Goal: Find specific page/section: Find specific page/section

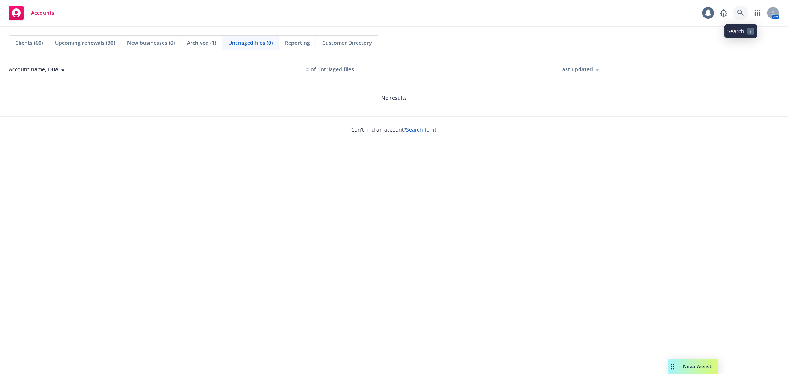
click at [734, 15] on link at bounding box center [740, 13] width 15 height 15
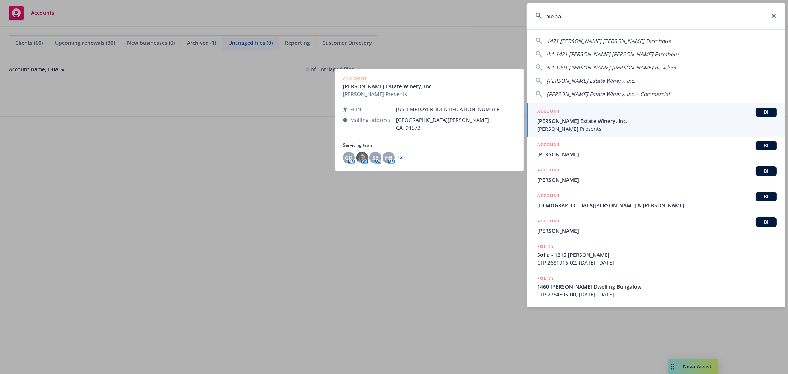
type input "niebau"
click at [604, 123] on span "[PERSON_NAME] Estate Winery, Inc." at bounding box center [656, 121] width 239 height 8
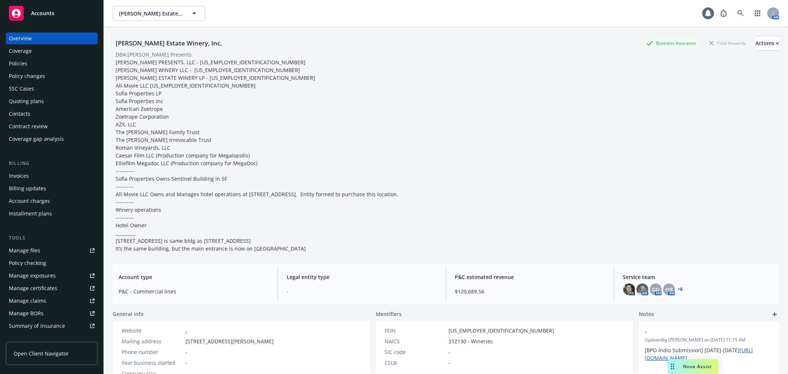
click at [59, 251] on link "Manage files" at bounding box center [52, 251] width 92 height 12
click at [58, 65] on div "Policies" at bounding box center [52, 64] width 86 height 12
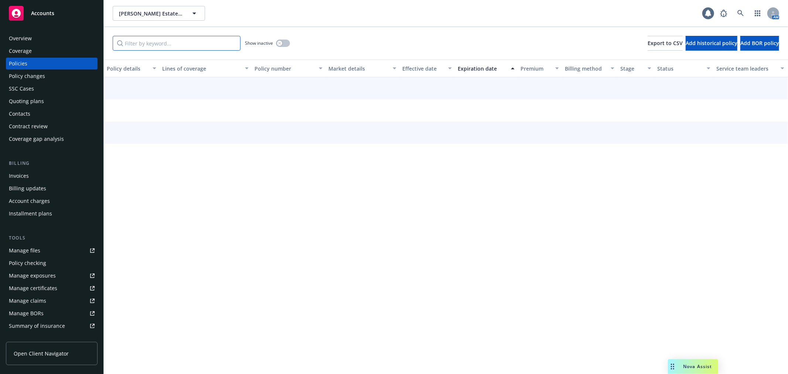
click at [147, 45] on input "Filter by keyword..." at bounding box center [177, 43] width 128 height 15
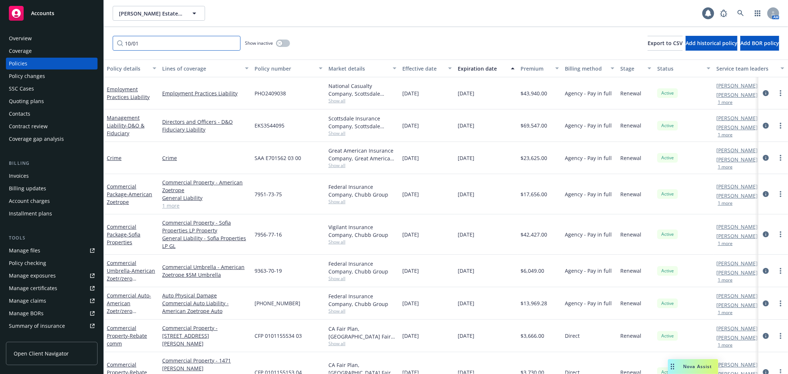
scroll to position [41, 0]
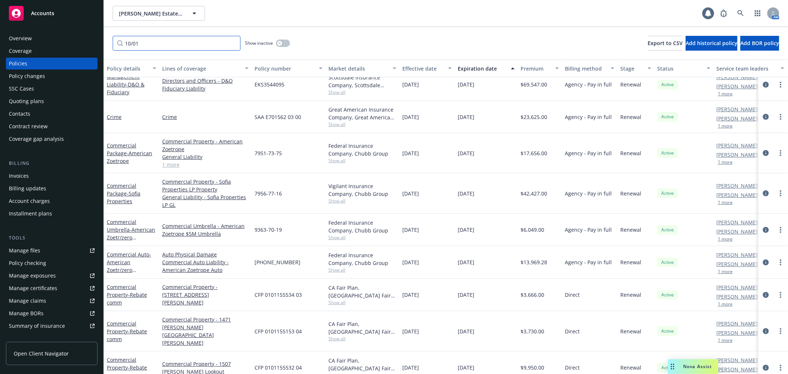
type input "10/01"
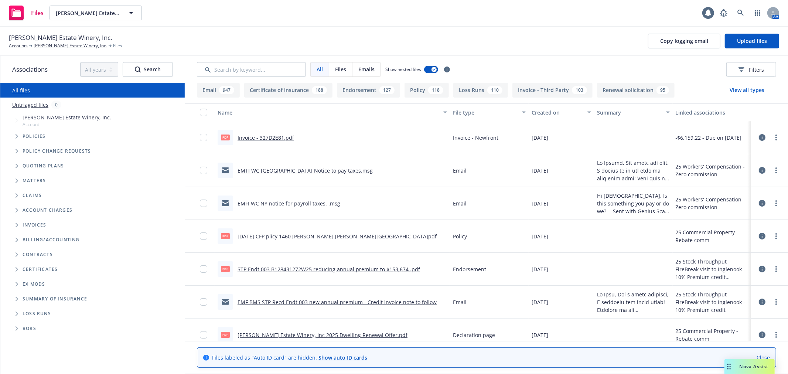
click at [420, 91] on button "Policy 118" at bounding box center [427, 90] width 44 height 15
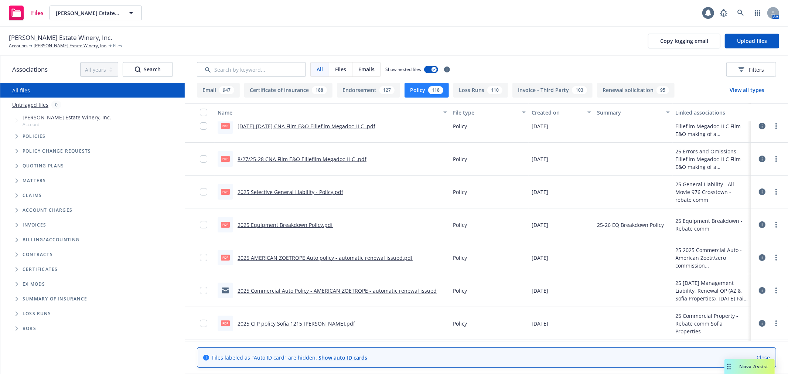
scroll to position [82, 0]
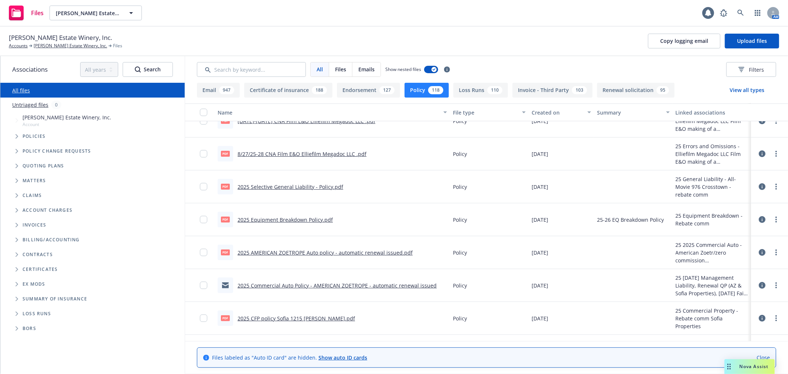
click at [341, 252] on link "2025 AMERICAN ZOETROPE Auto policy - automatic renewal issued.pdf" at bounding box center [325, 252] width 175 height 7
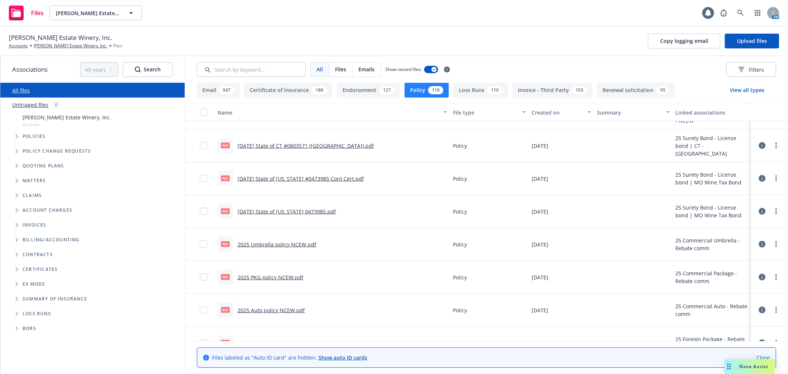
scroll to position [944, 0]
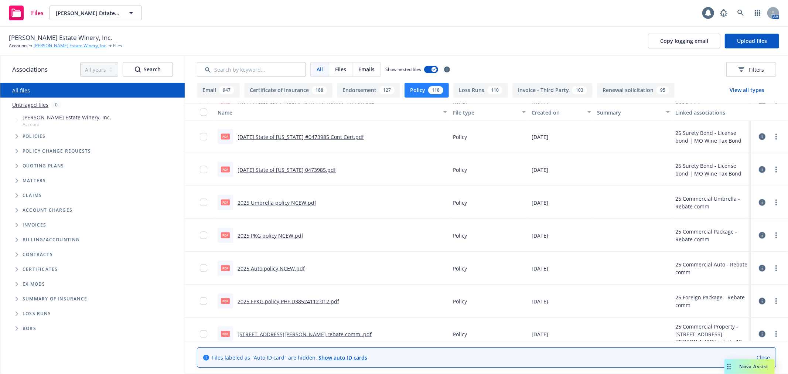
click at [68, 47] on link "[PERSON_NAME] Estate Winery, Inc." at bounding box center [71, 45] width 74 height 7
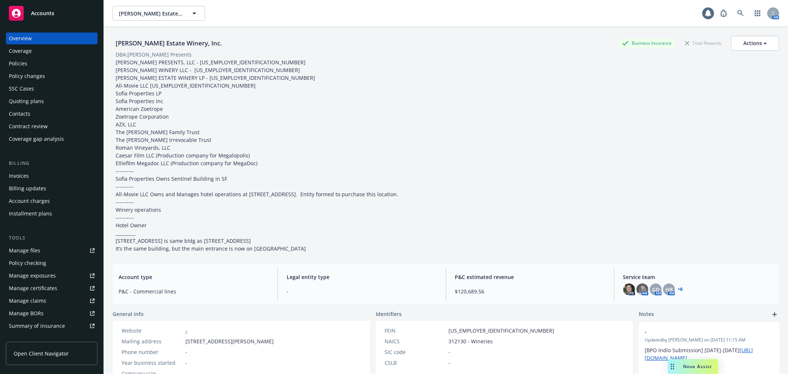
click at [53, 103] on div "Quoting plans" at bounding box center [52, 101] width 86 height 12
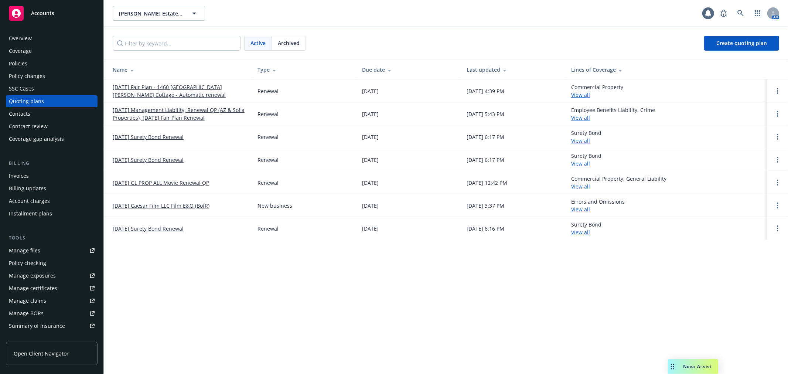
click at [176, 111] on link "10/01/25 Management Liability, Renewal QP (AZ & Sofia Properties), 10/07/25 Fai…" at bounding box center [179, 114] width 133 height 16
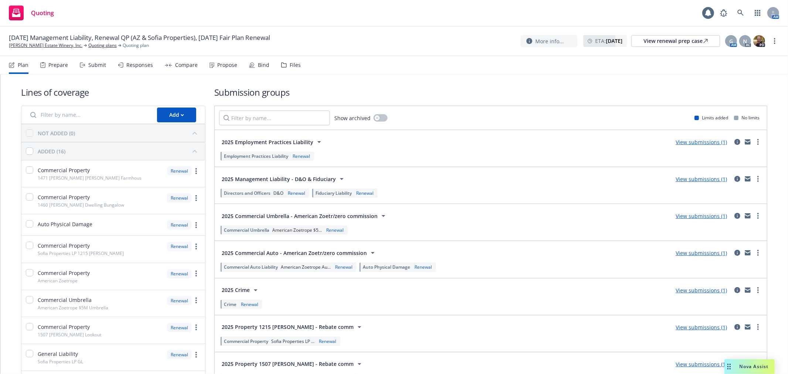
click at [296, 69] on div "Files" at bounding box center [291, 65] width 20 height 18
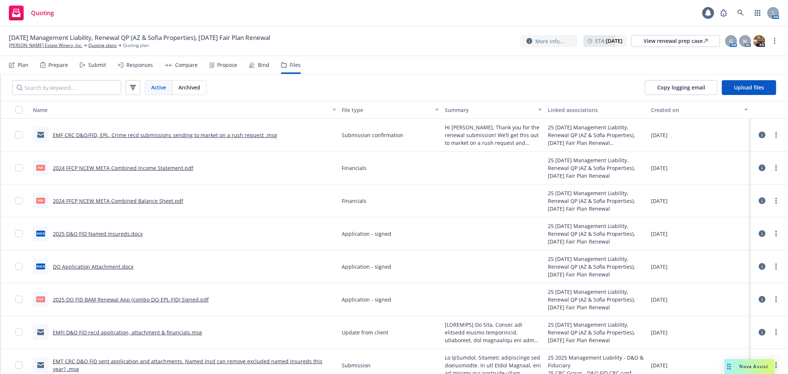
click at [46, 109] on div "Name" at bounding box center [180, 110] width 295 height 8
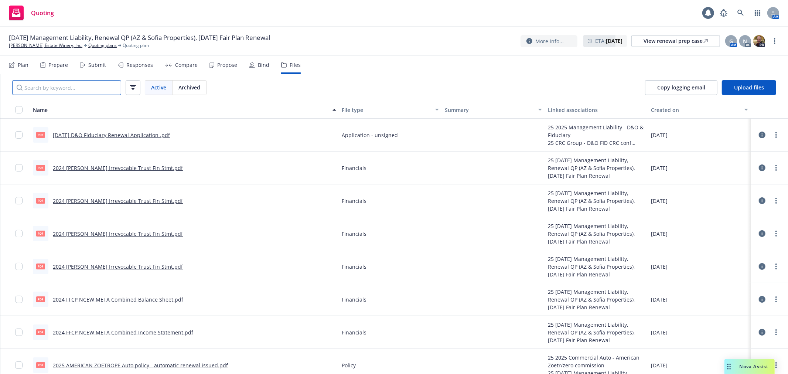
click at [54, 91] on input "Search by keyword..." at bounding box center [66, 87] width 109 height 15
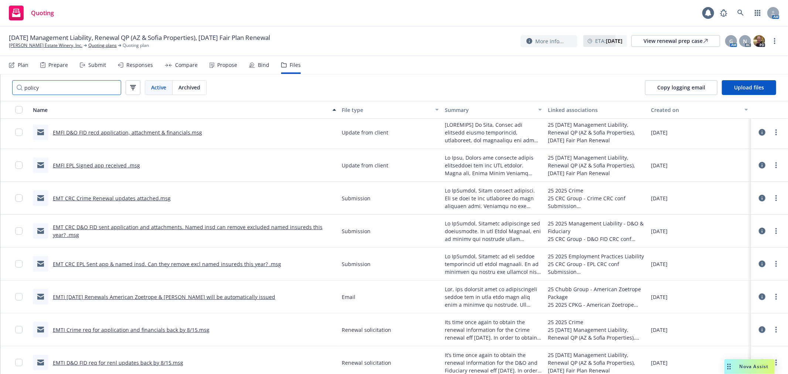
scroll to position [204, 0]
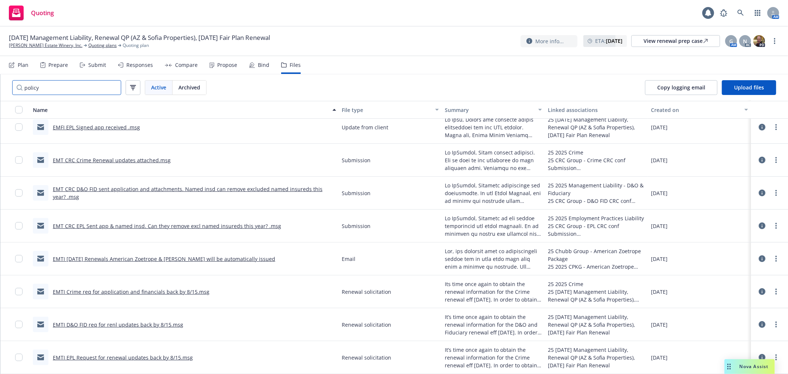
type input "policy"
click at [200, 259] on link "EMTI 10/1/2025 Renewals American Zoetrope & Sofia will be automatically issued" at bounding box center [164, 258] width 222 height 7
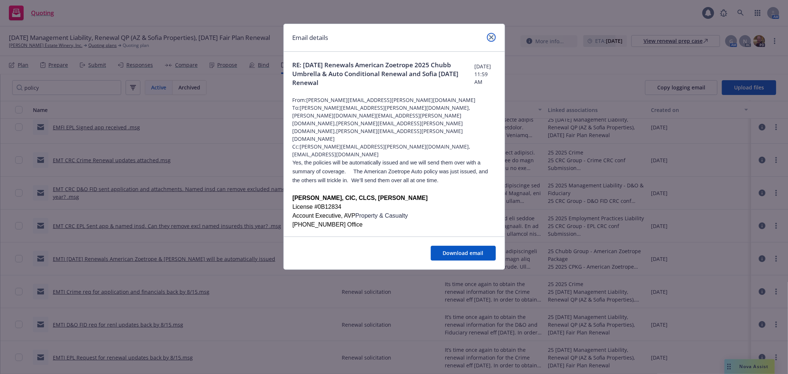
click at [493, 38] on icon "close" at bounding box center [491, 37] width 4 height 4
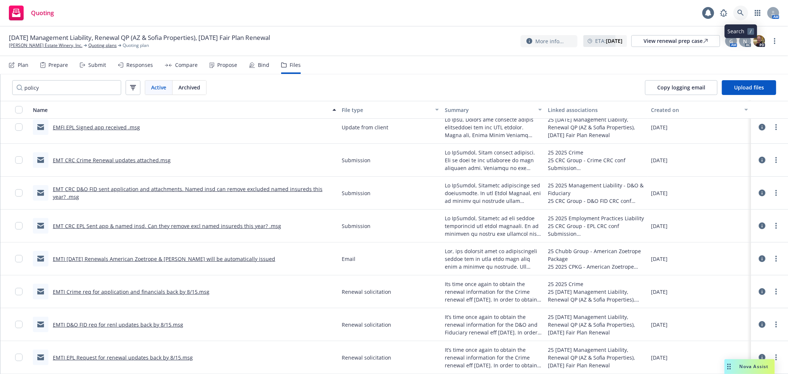
click at [740, 14] on icon at bounding box center [741, 13] width 7 height 7
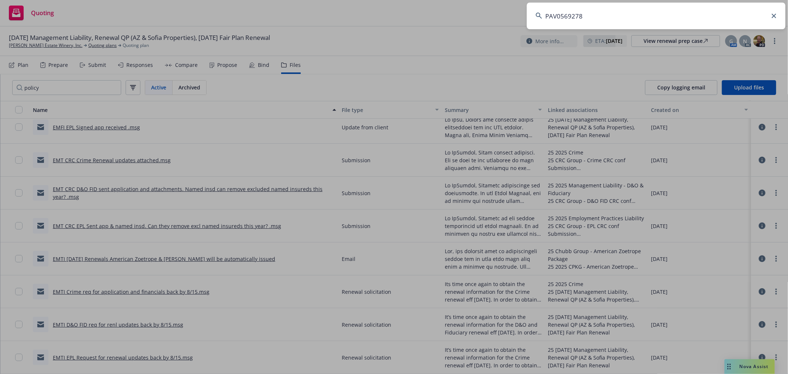
type input "PAV0569278"
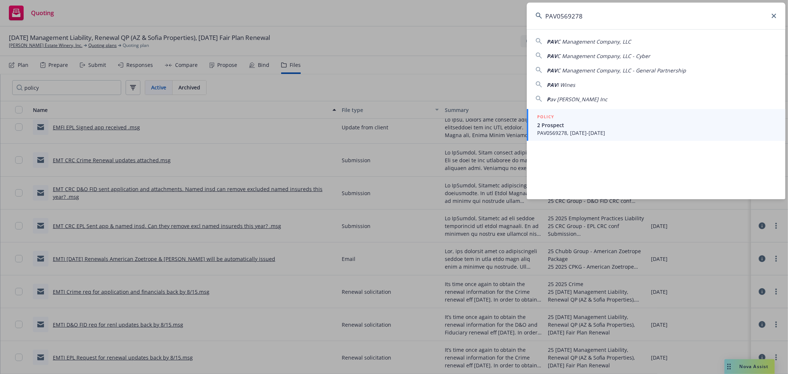
click at [607, 119] on div "POLICY" at bounding box center [656, 117] width 239 height 8
